Goal: Information Seeking & Learning: Learn about a topic

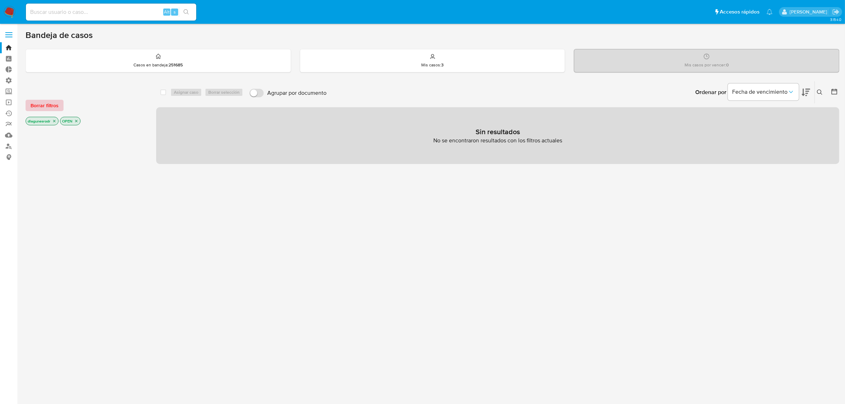
click at [45, 105] on span "Borrar filtros" at bounding box center [45, 105] width 28 height 10
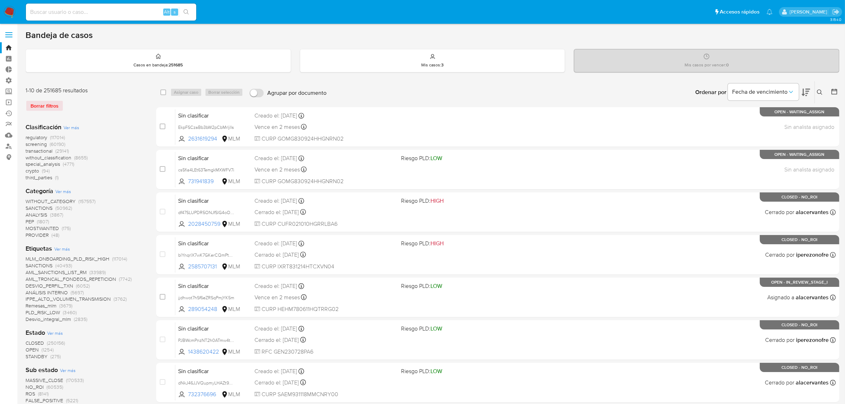
click at [95, 13] on input at bounding box center [111, 11] width 170 height 9
paste input "2504373154"
type input "2504373154"
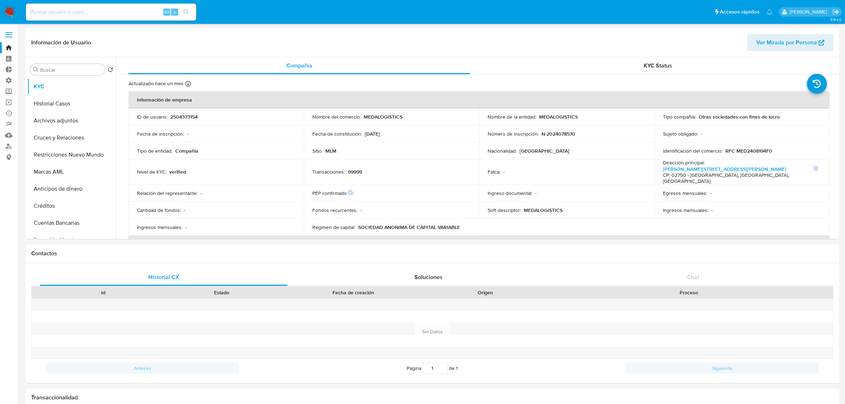
select select "10"
click at [54, 105] on button "Historial Casos" at bounding box center [68, 103] width 83 height 17
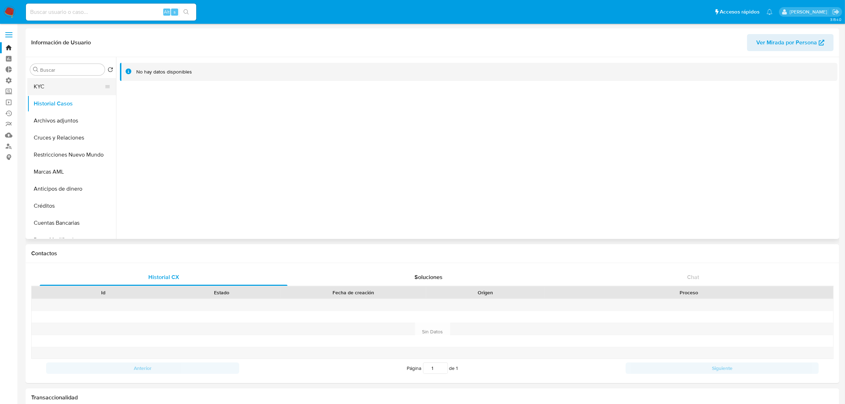
click at [58, 88] on button "KYC" at bounding box center [68, 86] width 83 height 17
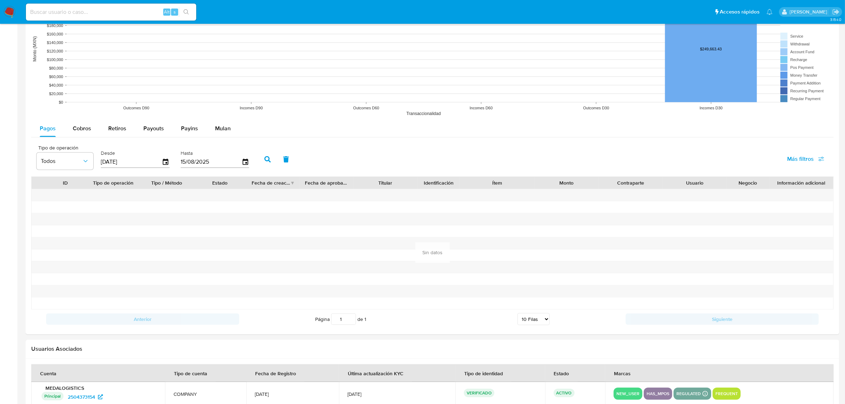
scroll to position [616, 0]
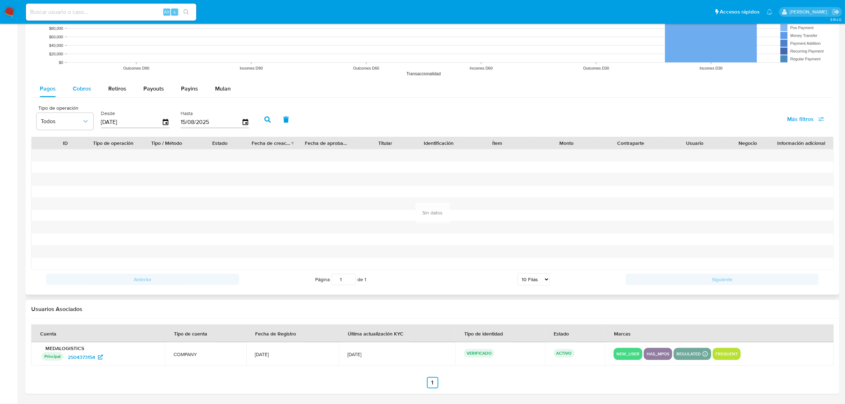
click at [77, 91] on span "Cobros" at bounding box center [82, 88] width 18 height 8
select select "10"
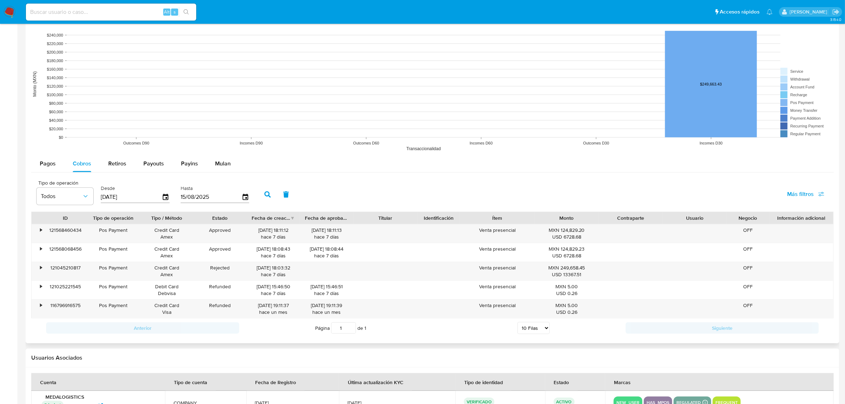
scroll to position [501, 0]
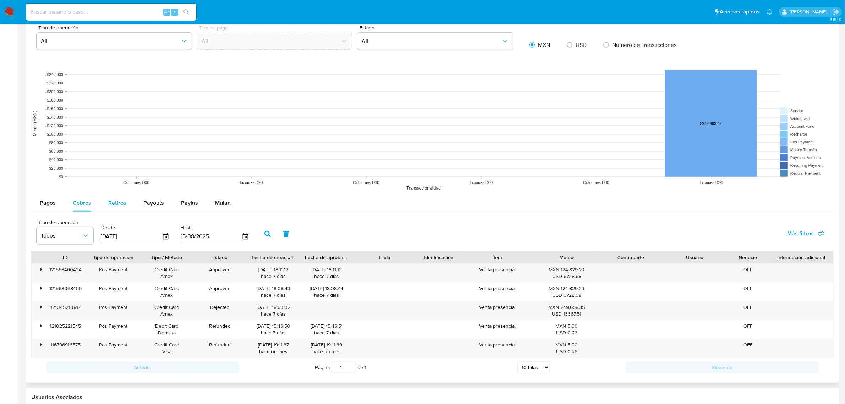
click at [115, 205] on span "Retiros" at bounding box center [117, 203] width 18 height 8
select select "10"
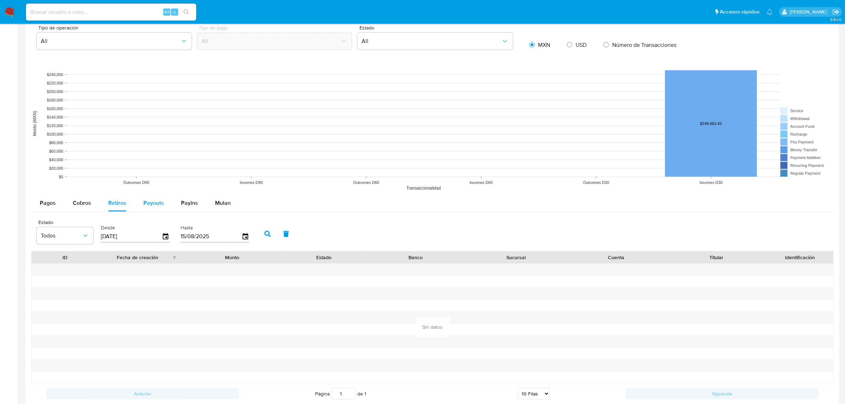
click at [152, 204] on span "Payouts" at bounding box center [153, 203] width 21 height 8
select select "10"
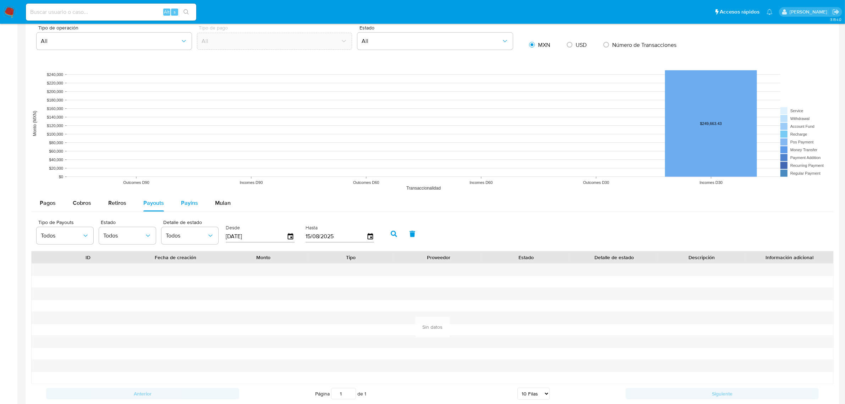
click at [192, 209] on div "Payins" at bounding box center [189, 203] width 17 height 17
select select "10"
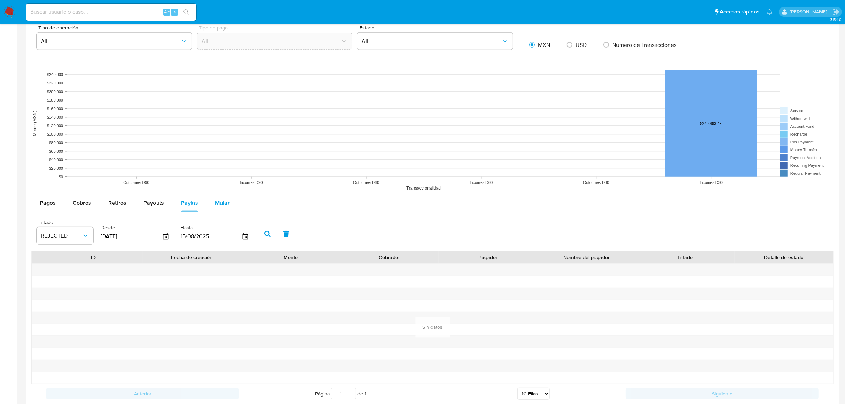
click at [224, 203] on span "Mulan" at bounding box center [223, 203] width 16 height 8
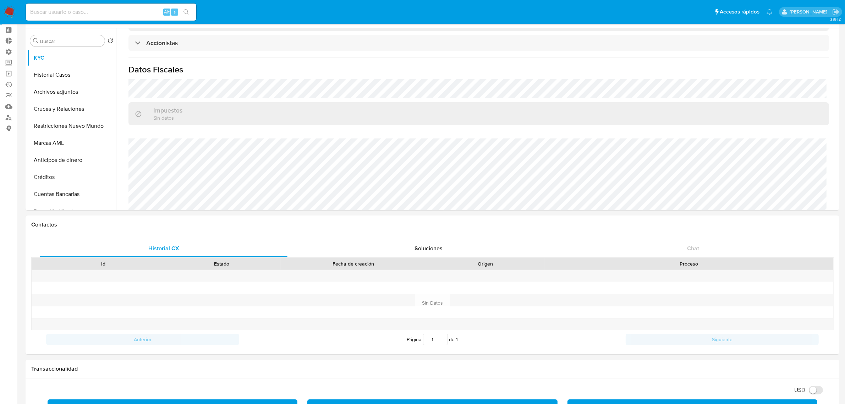
scroll to position [0, 0]
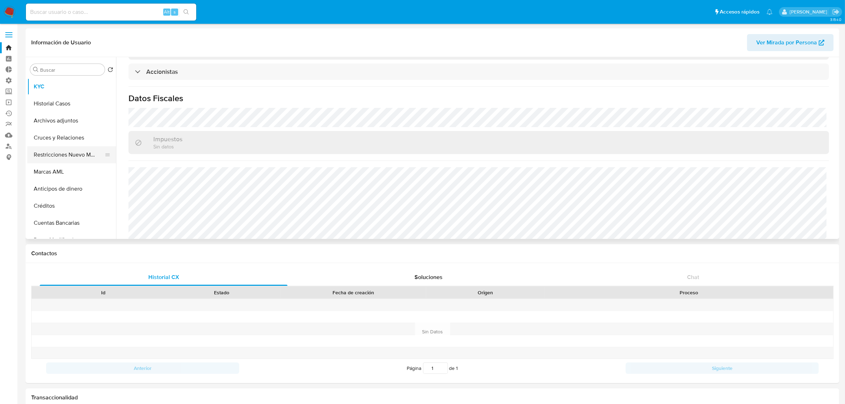
click at [59, 153] on button "Restricciones Nuevo Mundo" at bounding box center [68, 154] width 83 height 17
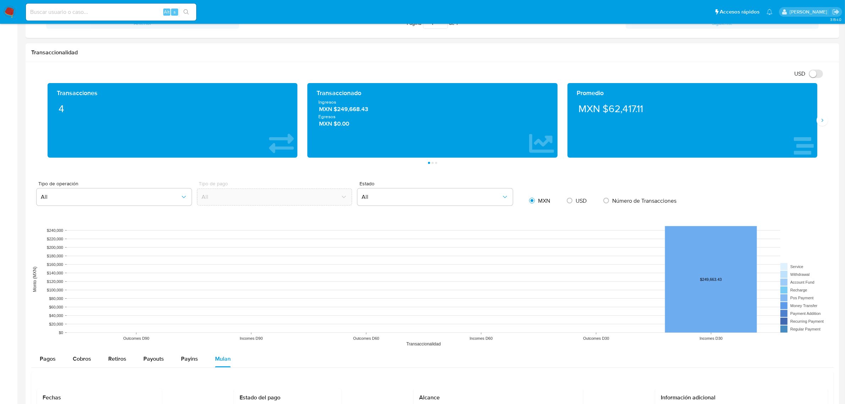
scroll to position [355, 0]
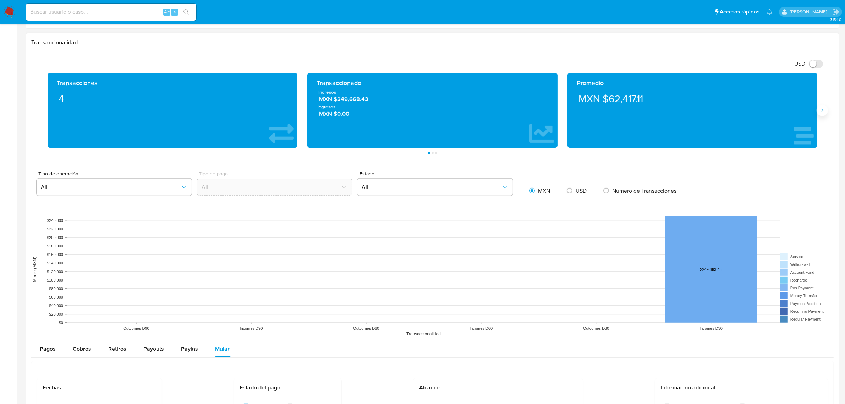
click at [825, 113] on icon "Siguiente" at bounding box center [823, 111] width 6 height 6
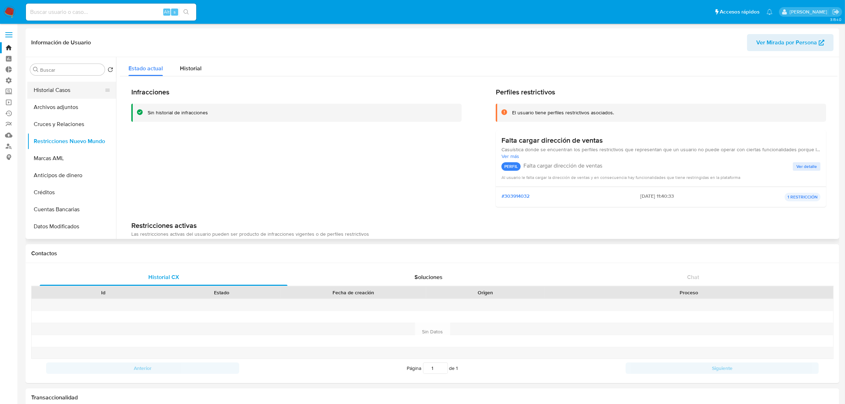
scroll to position [0, 0]
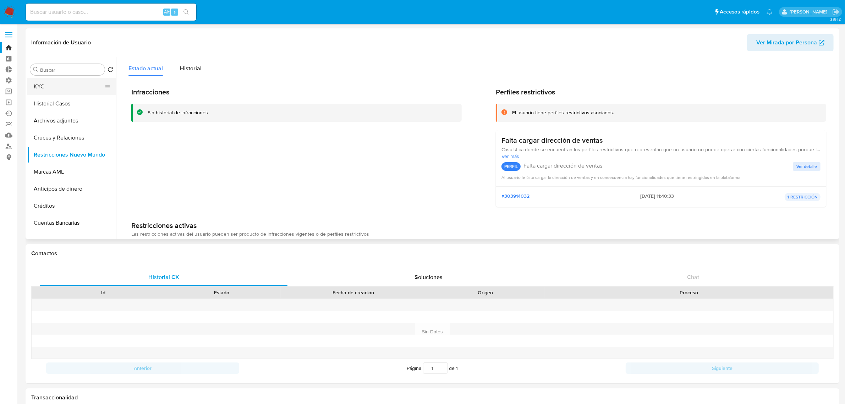
click at [57, 86] on button "KYC" at bounding box center [68, 86] width 83 height 17
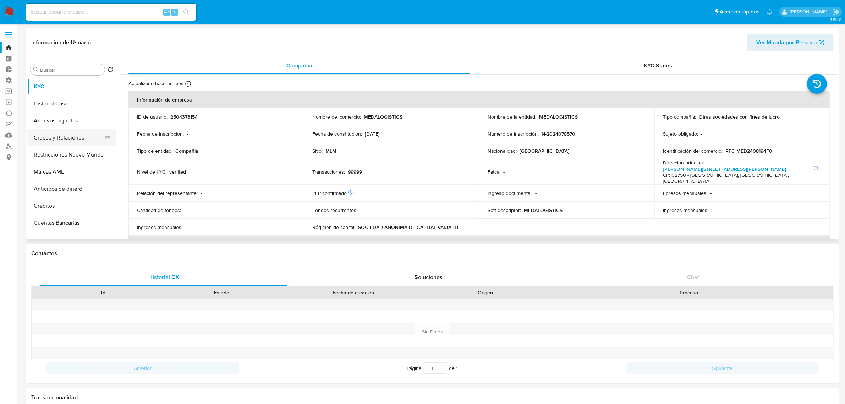
click at [64, 136] on button "Cruces y Relaciones" at bounding box center [68, 137] width 83 height 17
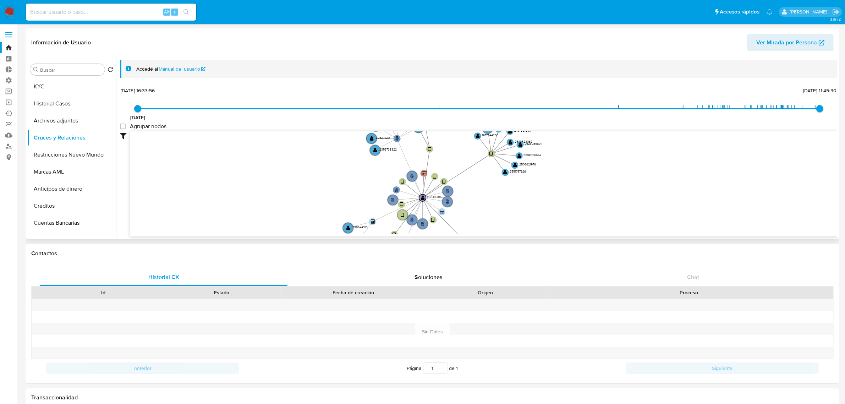
drag, startPoint x: 567, startPoint y: 158, endPoint x: 508, endPoint y: 211, distance: 78.4
click at [508, 211] on icon "person-295eb58645eee034af04329a52b75ac2  user-2504373154  2504373154 device-6…" at bounding box center [484, 182] width 708 height 103
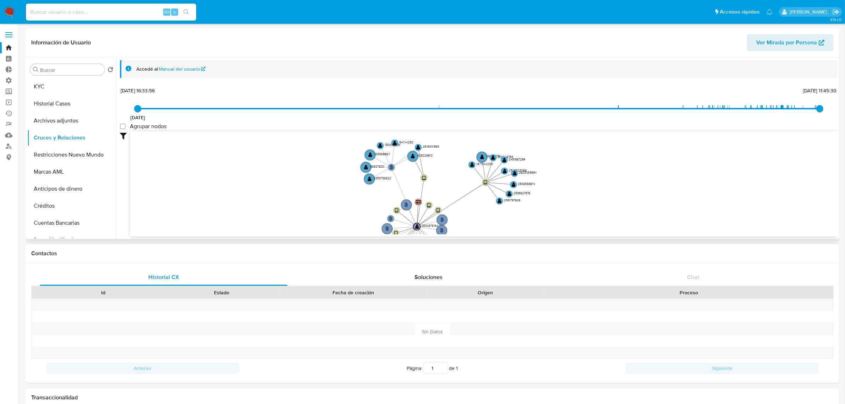
drag, startPoint x: 603, startPoint y: 168, endPoint x: 598, endPoint y: 196, distance: 28.9
click at [598, 196] on icon "person-295eb58645eee034af04329a52b75ac2  user-2504373154  2504373154 device-6…" at bounding box center [484, 182] width 708 height 103
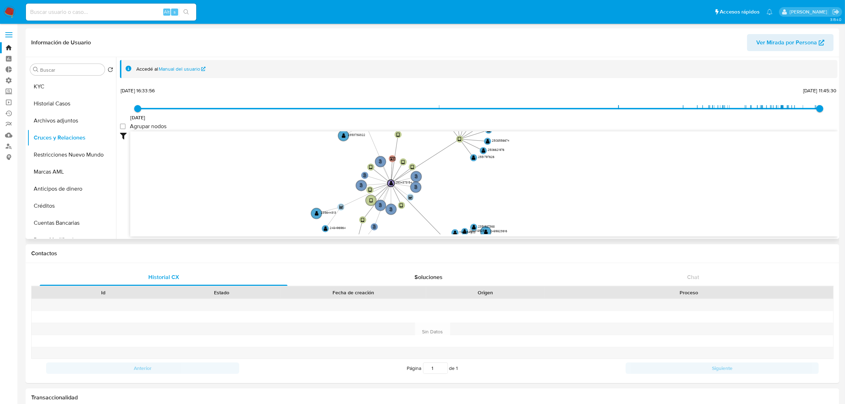
drag, startPoint x: 562, startPoint y: 202, endPoint x: 535, endPoint y: 153, distance: 55.3
click at [535, 153] on icon "person-295eb58645eee034af04329a52b75ac2  user-2504373154  2504373154 device-6…" at bounding box center [484, 182] width 708 height 103
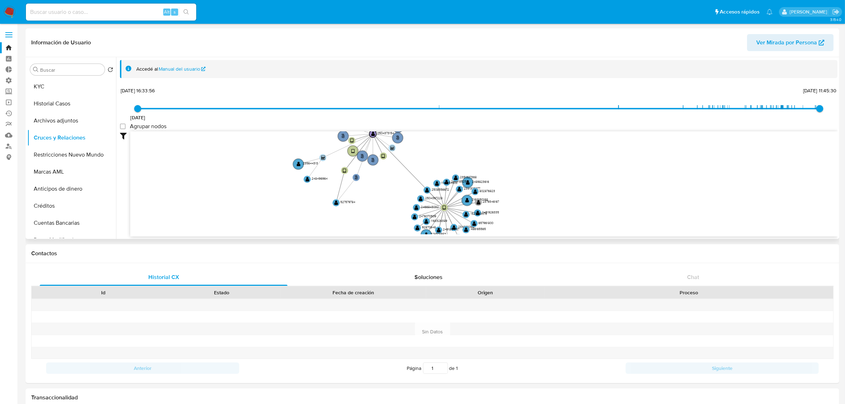
drag, startPoint x: 565, startPoint y: 192, endPoint x: 548, endPoint y: 148, distance: 47.5
click at [548, 148] on icon "person-295eb58645eee034af04329a52b75ac2  user-2504373154  2504373154 device-6…" at bounding box center [484, 182] width 708 height 103
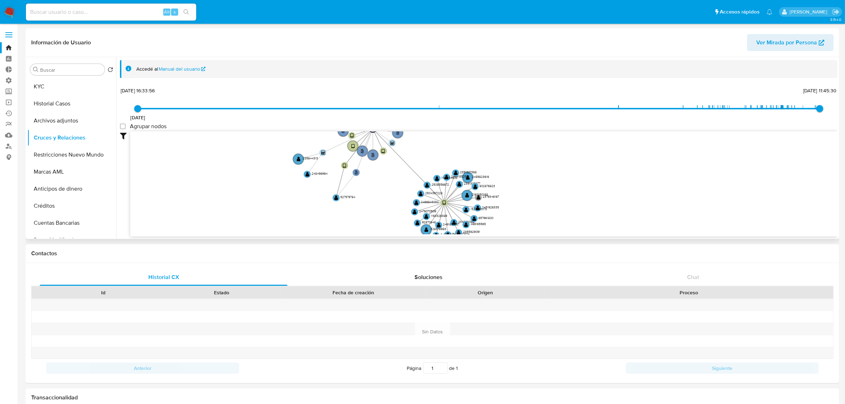
drag, startPoint x: 558, startPoint y: 189, endPoint x: 569, endPoint y: 166, distance: 25.1
click at [569, 166] on icon "person-295eb58645eee034af04329a52b75ac2  user-2504373154  2504373154 device-6…" at bounding box center [484, 182] width 708 height 103
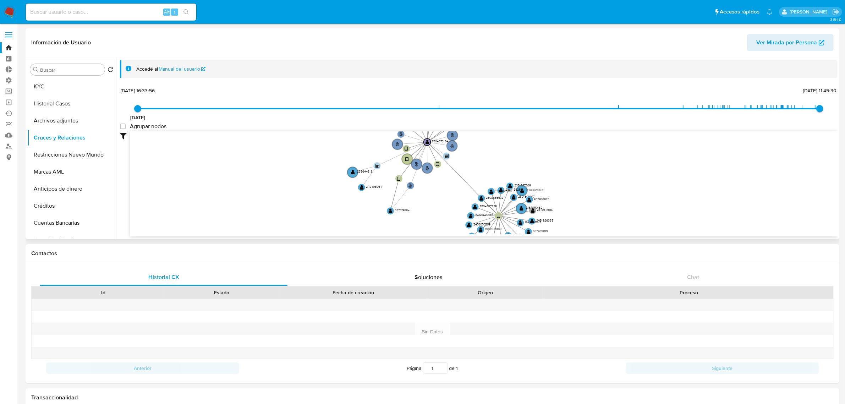
drag, startPoint x: 518, startPoint y: 172, endPoint x: 566, endPoint y: 206, distance: 58.8
click at [566, 206] on icon "person-295eb58645eee034af04329a52b75ac2  user-2504373154  2504373154 device-6…" at bounding box center [484, 182] width 708 height 103
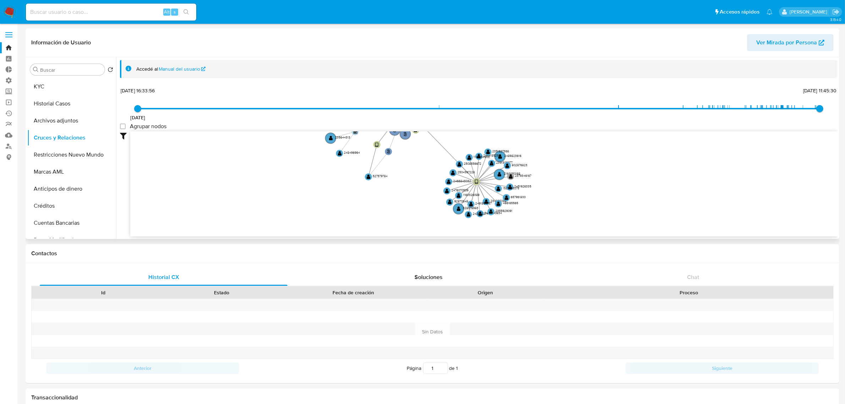
drag, startPoint x: 542, startPoint y: 166, endPoint x: 516, endPoint y: 129, distance: 45.6
click at [516, 129] on div "27/2/2023 27/2/2023, 16:33:56 13/8/2025, 11:45:30 Agrupar nodos Filtros Confian…" at bounding box center [479, 161] width 718 height 151
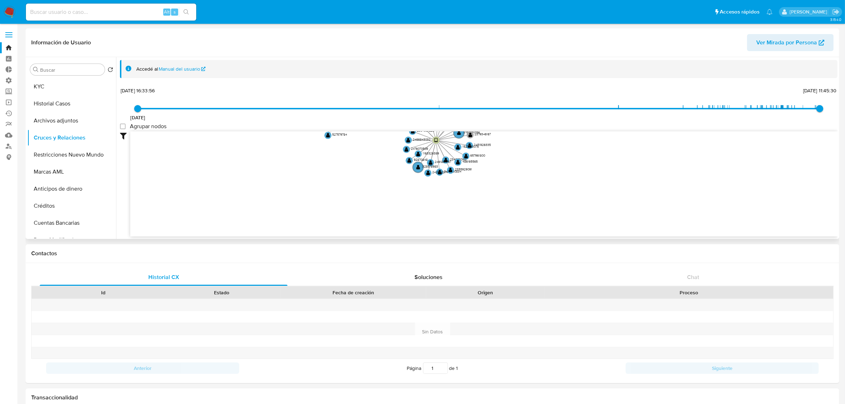
drag, startPoint x: 586, startPoint y: 207, endPoint x: 545, endPoint y: 165, distance: 58.0
click at [545, 165] on icon "person-295eb58645eee034af04329a52b75ac2  user-2504373154  2504373154 device-6…" at bounding box center [484, 182] width 708 height 103
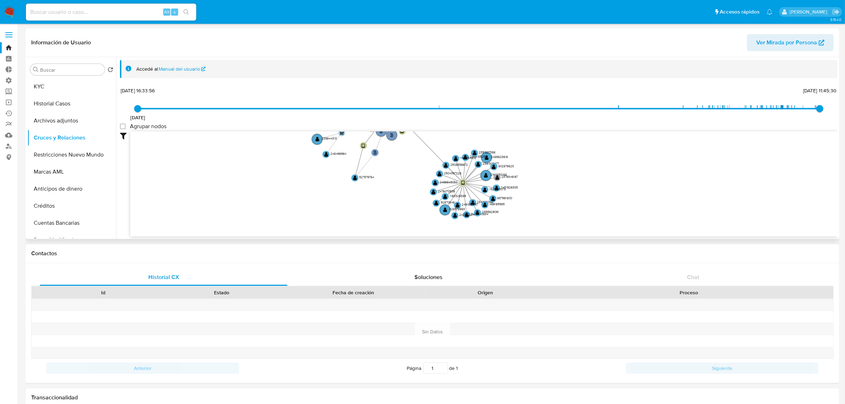
drag, startPoint x: 529, startPoint y: 160, endPoint x: 556, endPoint y: 200, distance: 47.8
click at [556, 200] on icon "person-295eb58645eee034af04329a52b75ac2  user-2504373154  2504373154 device-6…" at bounding box center [484, 182] width 708 height 103
click at [464, 184] on text "" at bounding box center [464, 182] width 4 height 5
click at [166, 141] on div "Device" at bounding box center [182, 141] width 70 height 8
click at [464, 184] on text "" at bounding box center [463, 183] width 4 height 5
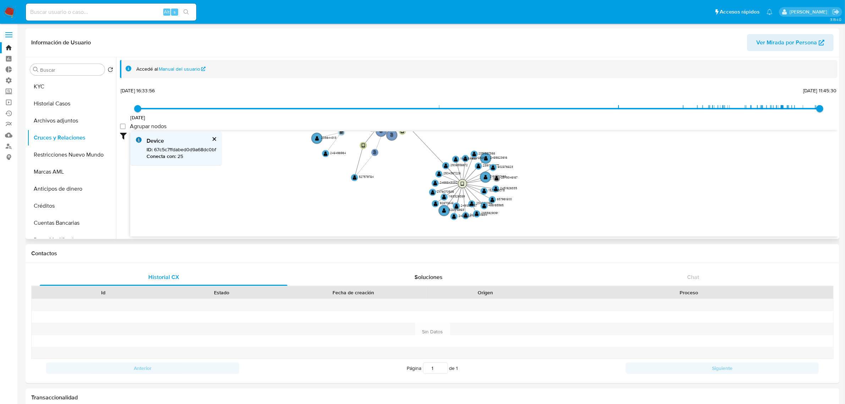
click at [464, 184] on text "" at bounding box center [463, 183] width 4 height 5
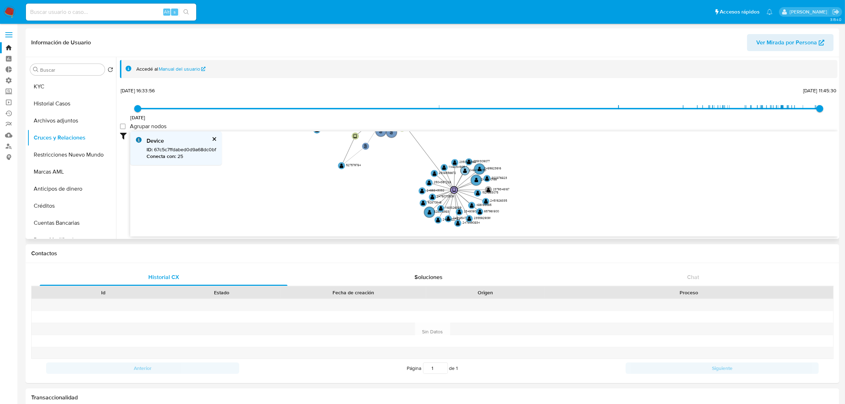
click at [484, 170] on text "2484185250" at bounding box center [478, 170] width 17 height 4
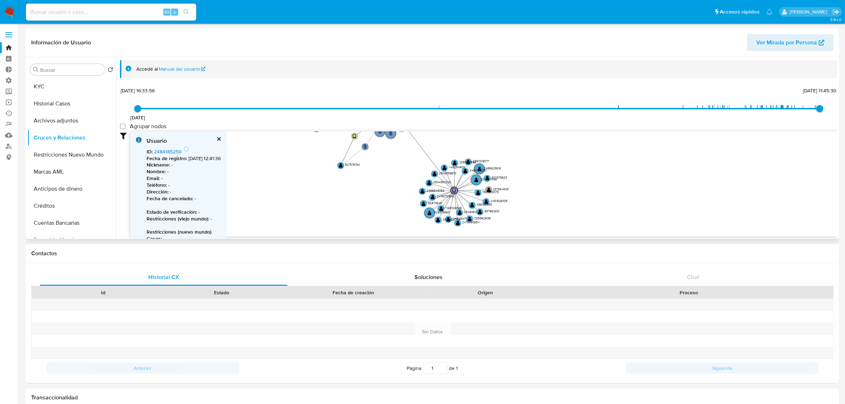
click at [161, 152] on link "2484185250" at bounding box center [168, 151] width 28 height 7
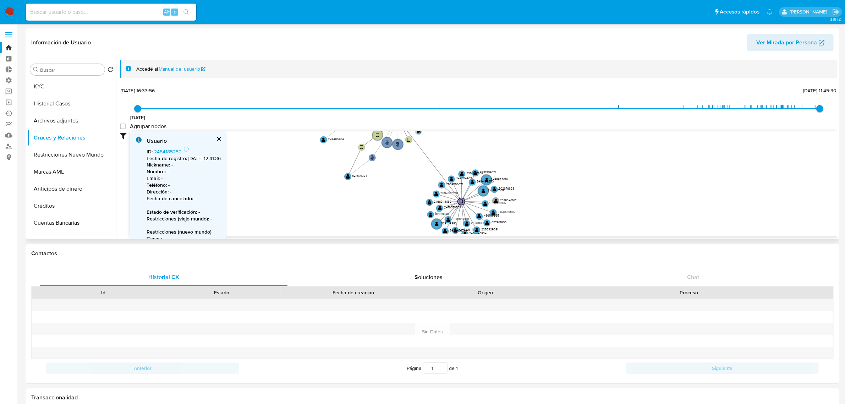
drag, startPoint x: 574, startPoint y: 171, endPoint x: 606, endPoint y: 212, distance: 51.6
click at [606, 212] on icon "person-295eb58645eee034af04329a52b75ac2  user-2504373154  2504373154 device-6…" at bounding box center [484, 182] width 708 height 103
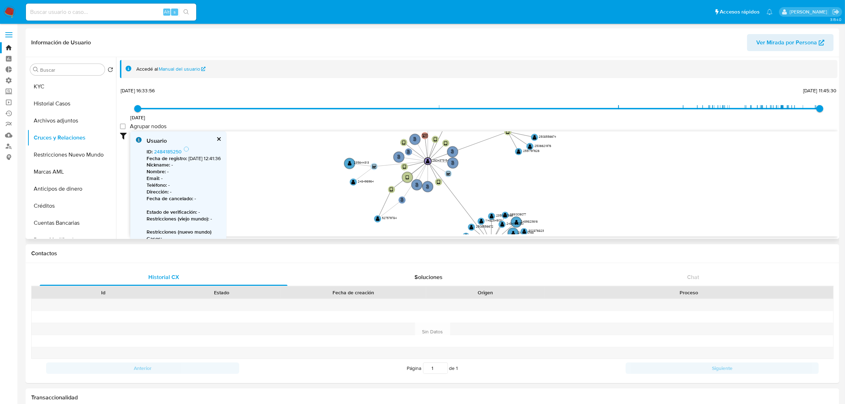
drag, startPoint x: 571, startPoint y: 169, endPoint x: 599, endPoint y: 203, distance: 44.6
click at [599, 203] on icon "person-295eb58645eee034af04329a52b75ac2  user-2504373154  2504373154 device-6…" at bounding box center [484, 182] width 708 height 103
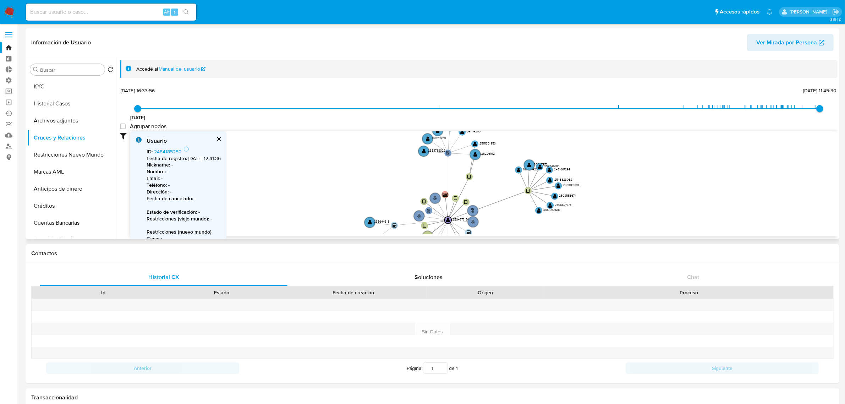
drag, startPoint x: 634, startPoint y: 157, endPoint x: 633, endPoint y: 201, distance: 44.0
click at [633, 201] on icon "person-295eb58645eee034af04329a52b75ac2  user-2504373154  2504373154 device-6…" at bounding box center [484, 182] width 708 height 103
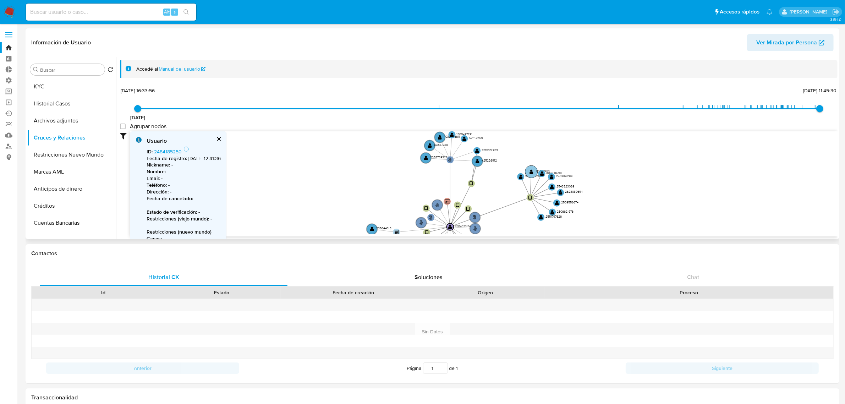
click at [533, 173] on text "" at bounding box center [532, 171] width 4 height 5
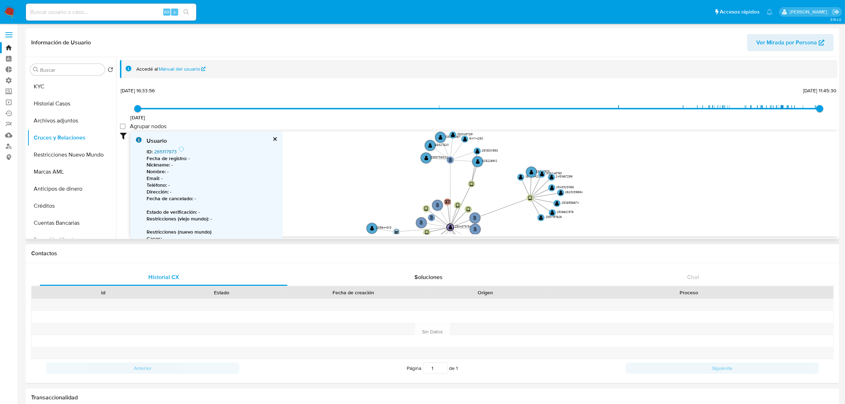
click at [172, 152] on link "265117973" at bounding box center [165, 151] width 23 height 7
click at [521, 180] on text "" at bounding box center [521, 177] width 4 height 5
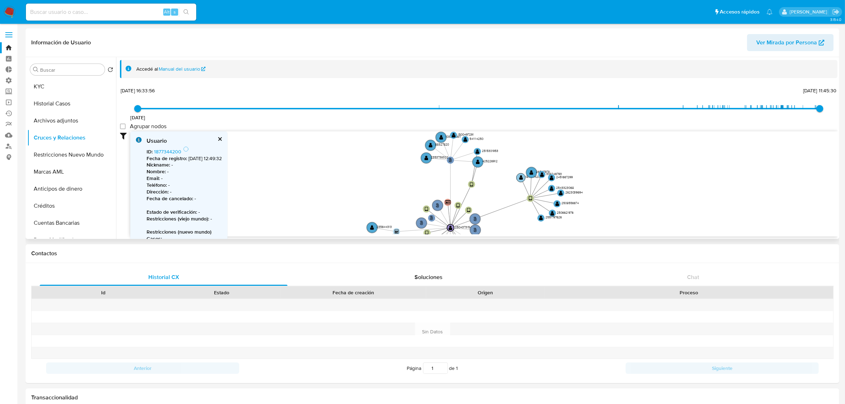
click at [520, 176] on text "" at bounding box center [521, 177] width 4 height 5
click at [531, 175] on text "" at bounding box center [532, 172] width 4 height 5
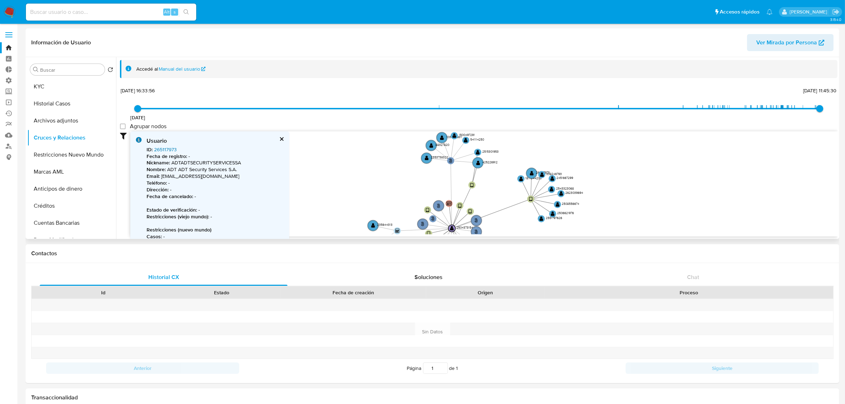
click at [168, 146] on link "265117973" at bounding box center [165, 149] width 23 height 7
click at [523, 180] on text "" at bounding box center [521, 178] width 4 height 5
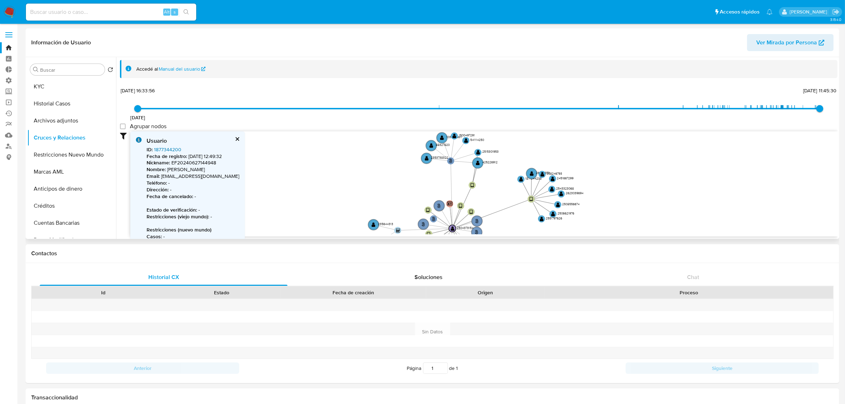
click at [166, 147] on link "1877344200" at bounding box center [167, 149] width 27 height 7
click at [554, 212] on text "" at bounding box center [553, 214] width 4 height 5
click at [553, 214] on text "" at bounding box center [554, 214] width 4 height 5
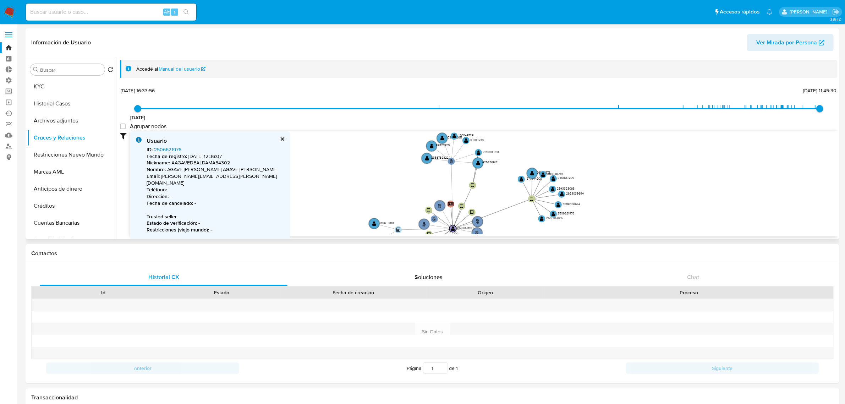
click at [176, 149] on link "2506621976" at bounding box center [167, 149] width 27 height 7
click at [553, 213] on text "" at bounding box center [554, 214] width 4 height 5
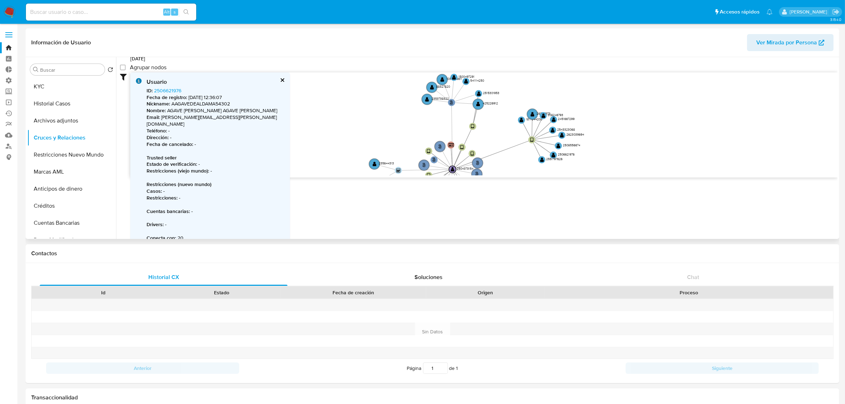
scroll to position [60, 0]
click at [171, 91] on link "2506621976" at bounding box center [167, 89] width 27 height 7
click at [557, 145] on text "" at bounding box center [559, 145] width 4 height 5
click at [174, 88] on link "2508556674" at bounding box center [168, 89] width 28 height 7
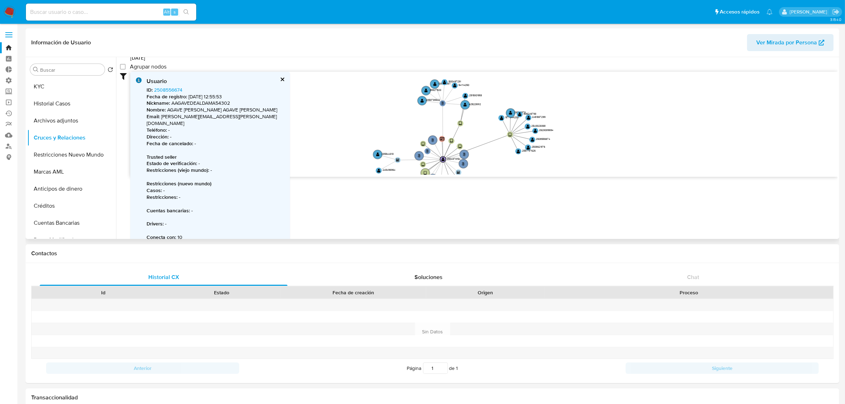
click at [260, 80] on div "Usuario ID : 2508556674 Fecha de registro : 19/6/2025, 12:55:53 Nickname : AAGA…" at bounding box center [210, 159] width 160 height 175
click at [280, 80] on button "cerrar" at bounding box center [282, 79] width 5 height 5
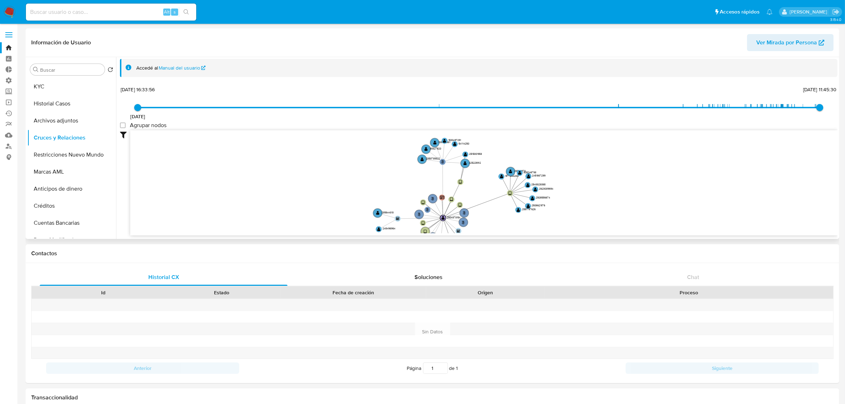
scroll to position [0, 0]
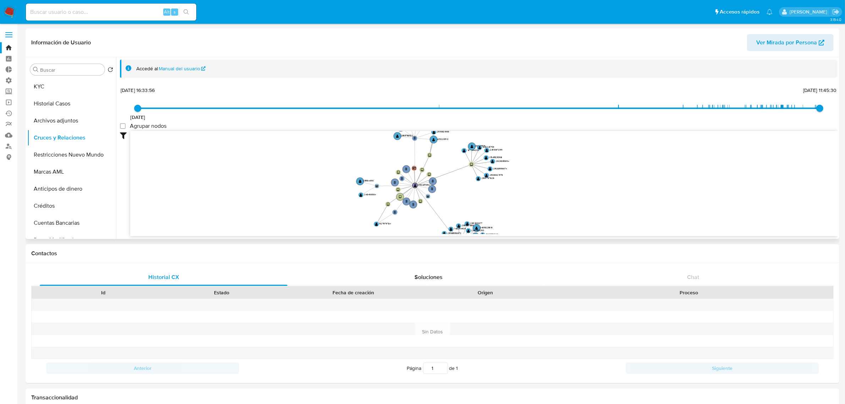
drag, startPoint x: 323, startPoint y: 168, endPoint x: 314, endPoint y: 148, distance: 21.4
click at [314, 148] on icon "person-295eb58645eee034af04329a52b75ac2  user-2504373154  2504373154 device-6…" at bounding box center [484, 182] width 708 height 103
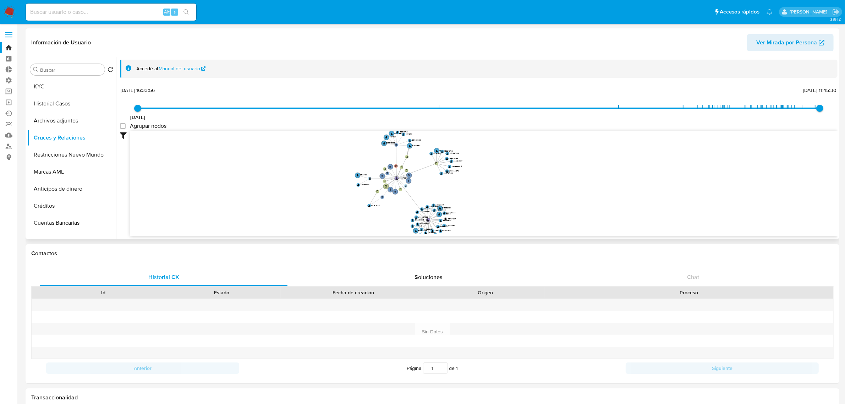
drag, startPoint x: 288, startPoint y: 169, endPoint x: 300, endPoint y: 166, distance: 12.4
click at [300, 166] on icon "person-295eb58645eee034af04329a52b75ac2  user-2504373154  2504373154 device-6…" at bounding box center [484, 182] width 708 height 103
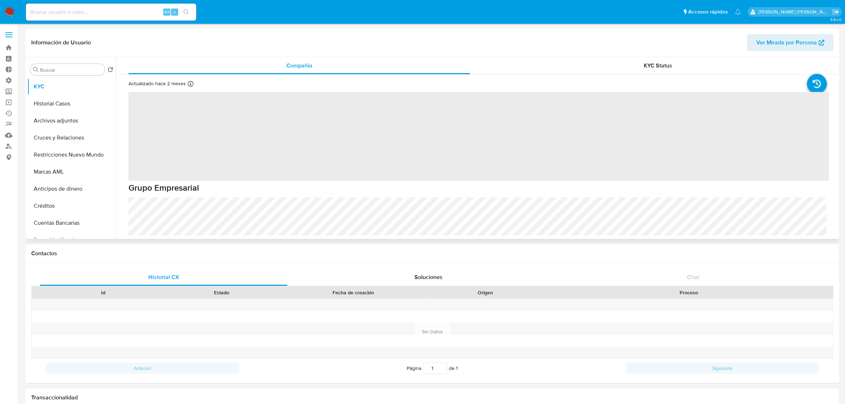
select select "10"
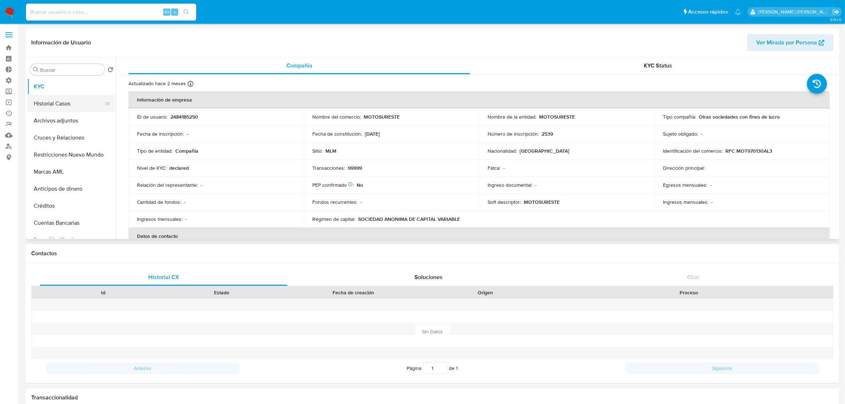
click at [73, 107] on button "Historial Casos" at bounding box center [68, 103] width 83 height 17
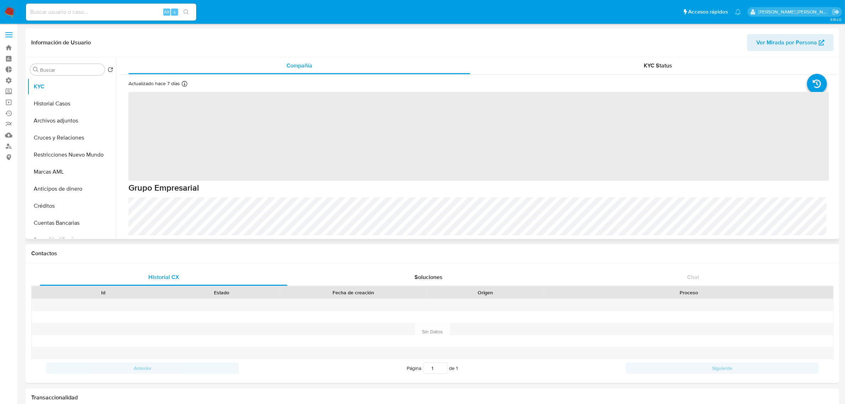
select select "10"
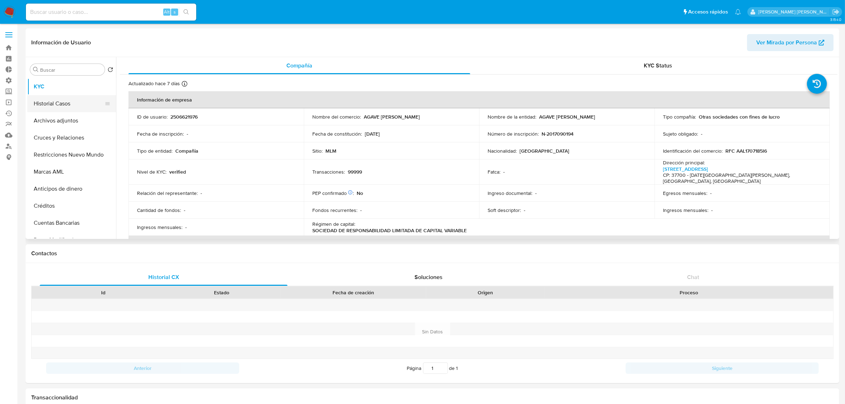
click at [65, 105] on button "Historial Casos" at bounding box center [68, 103] width 83 height 17
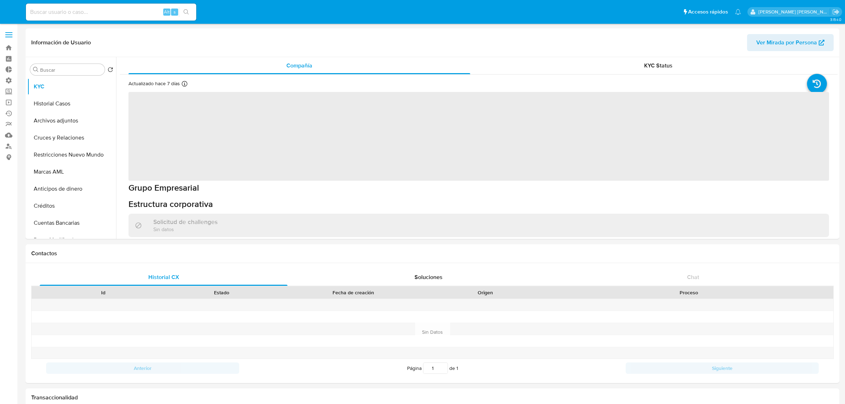
select select "10"
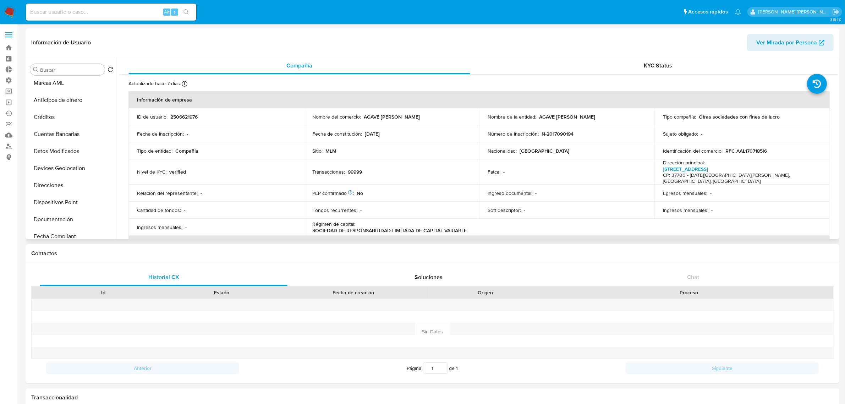
click at [822, 41] on icon "button" at bounding box center [822, 43] width 6 height 6
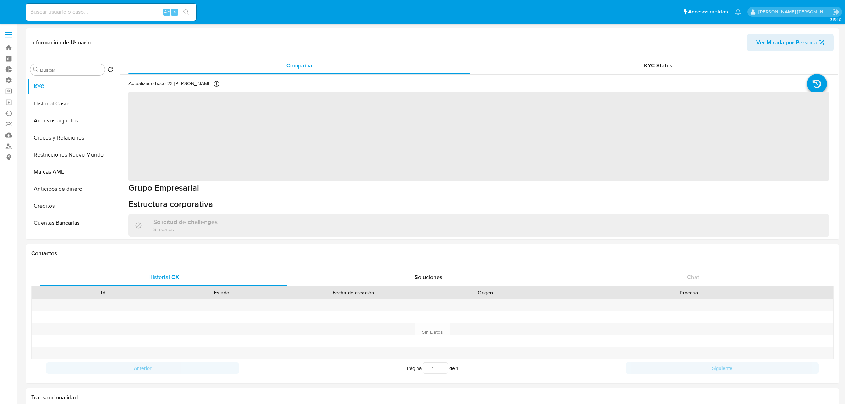
select select "10"
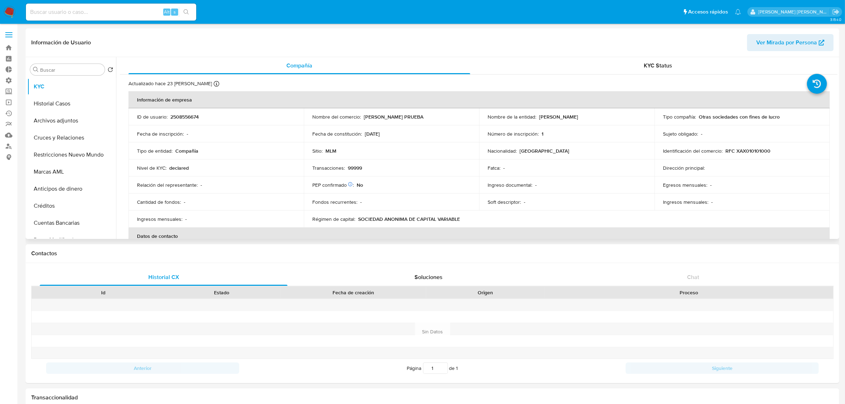
click at [796, 49] on span "Ver Mirada por Persona" at bounding box center [787, 42] width 61 height 17
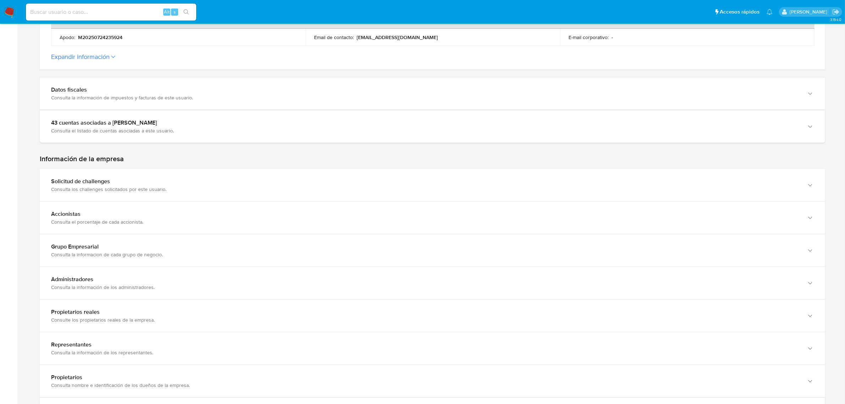
scroll to position [355, 0]
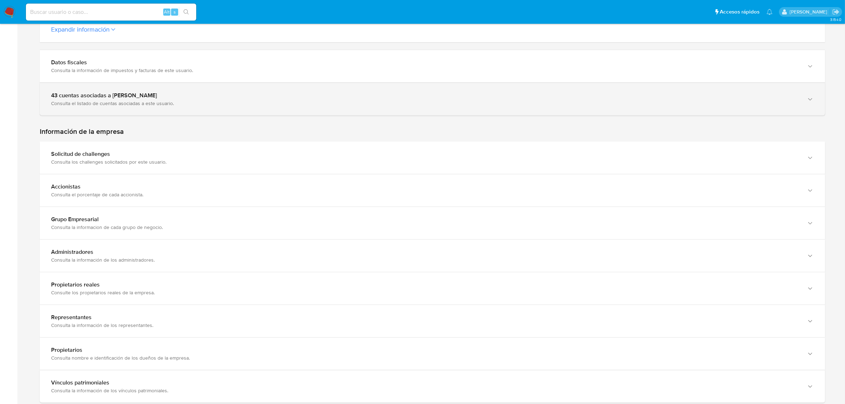
click at [202, 107] on div "43 cuentas asociadas a [PERSON_NAME] Consulta el listado de cuentas asociadas a…" at bounding box center [433, 99] width 786 height 32
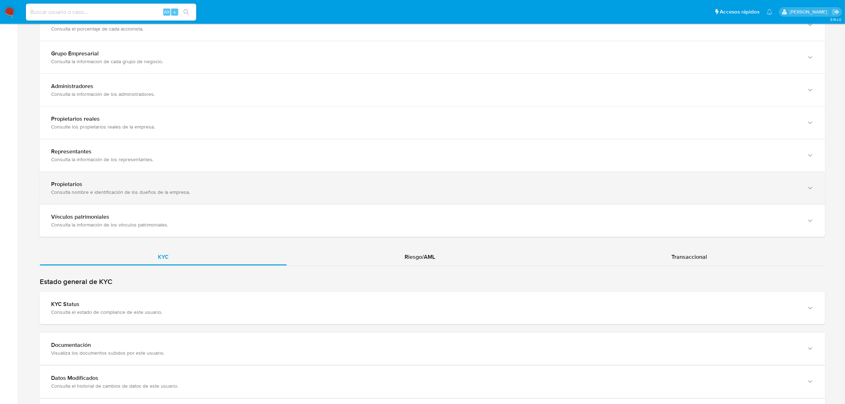
scroll to position [886, 0]
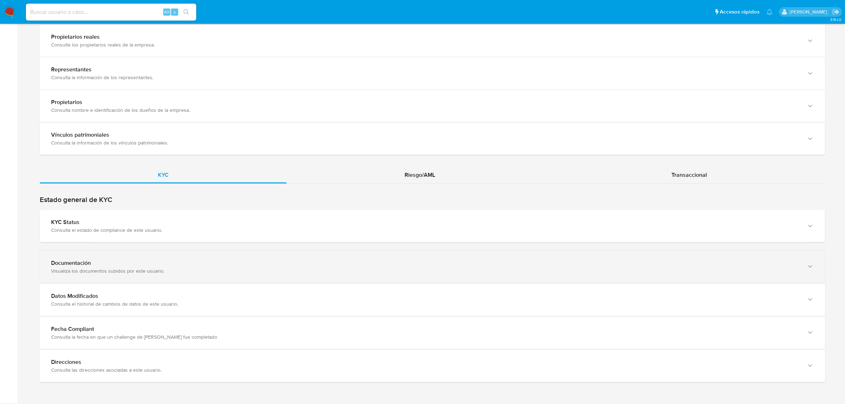
click at [95, 262] on div "Documentación" at bounding box center [425, 263] width 749 height 7
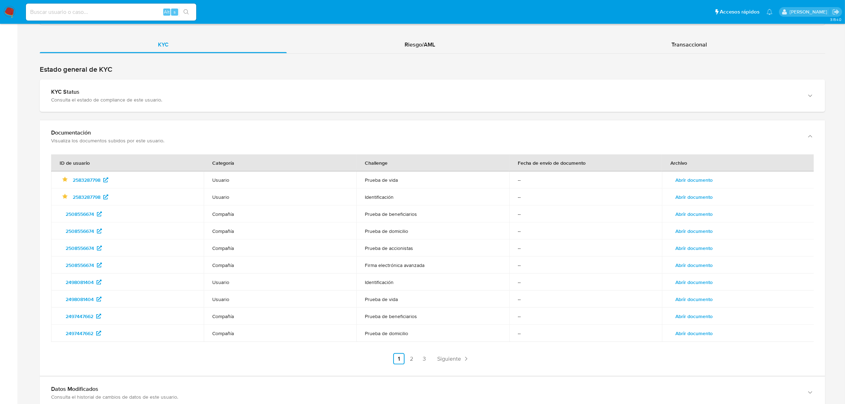
scroll to position [1016, 0]
click at [692, 180] on span "Abrir documento" at bounding box center [694, 179] width 37 height 10
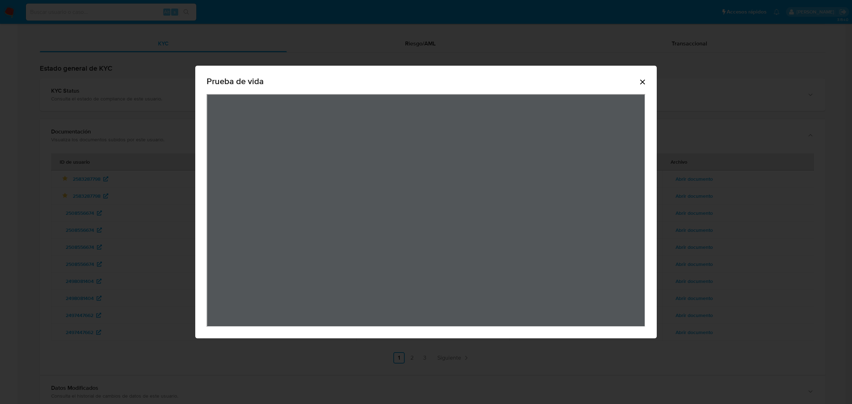
click at [642, 86] on icon "Cerrar" at bounding box center [642, 82] width 9 height 9
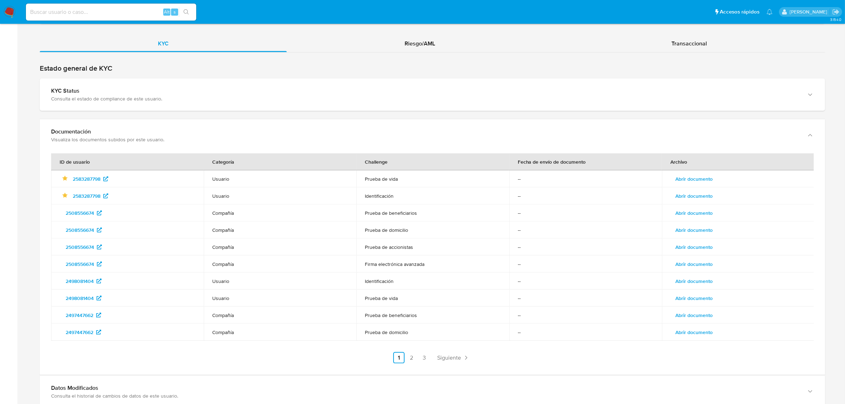
click at [698, 196] on span "Abrir documento" at bounding box center [694, 196] width 37 height 10
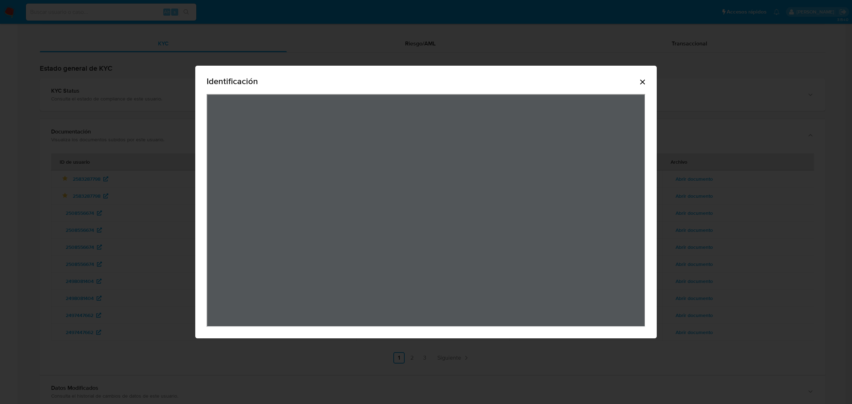
click at [644, 83] on icon "Cerrar" at bounding box center [642, 82] width 5 height 5
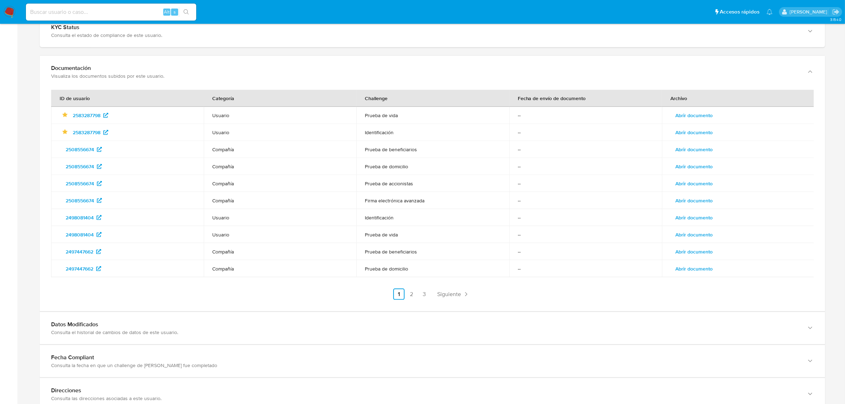
scroll to position [1064, 0]
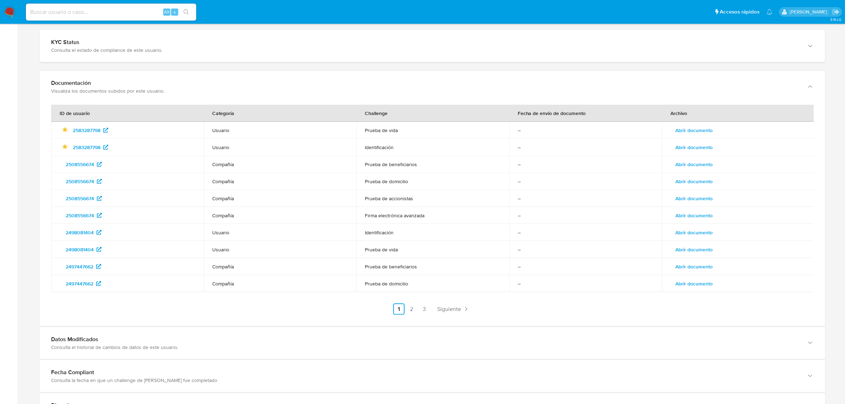
click at [700, 132] on span "Abrir documento" at bounding box center [694, 130] width 37 height 10
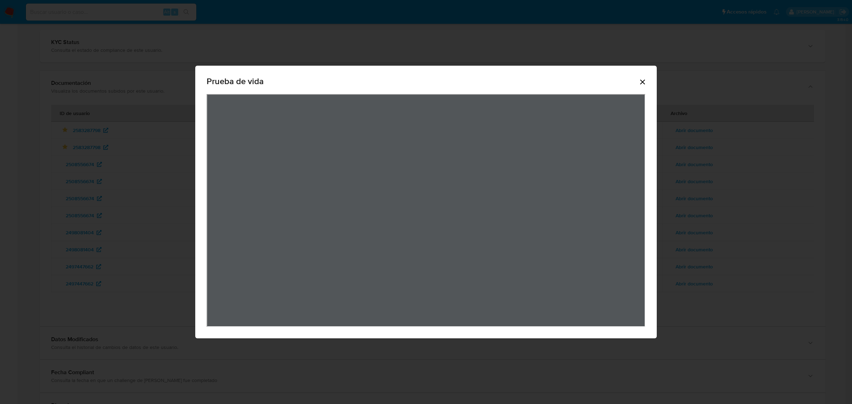
click at [644, 83] on icon "Cerrar" at bounding box center [642, 82] width 5 height 5
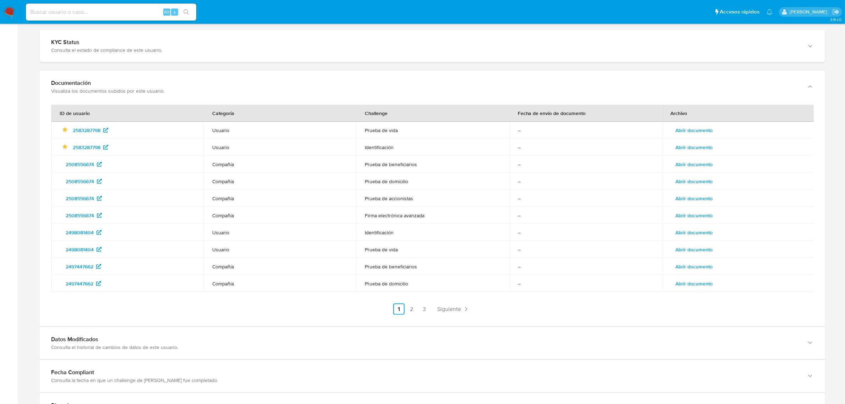
click at [699, 145] on span "Abrir documento" at bounding box center [694, 147] width 37 height 10
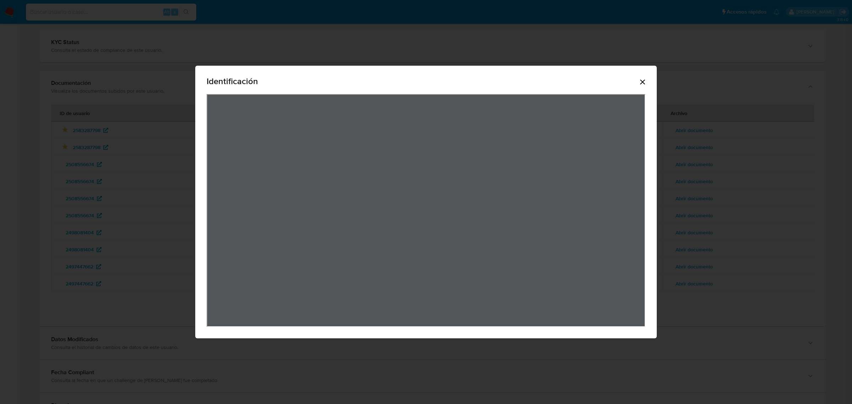
click at [643, 83] on icon "Cerrar" at bounding box center [642, 82] width 5 height 5
